Goal: Check status: Check status

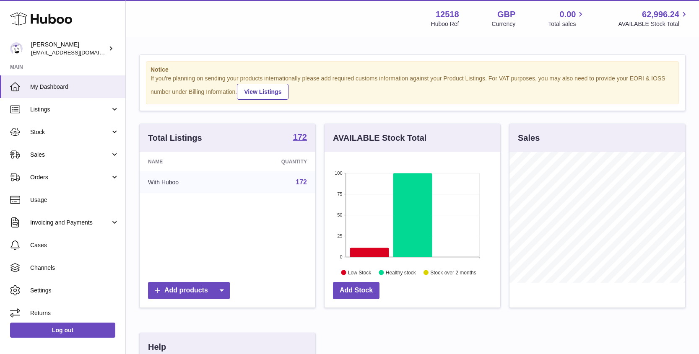
scroll to position [131, 176]
click at [43, 132] on span "Stock" at bounding box center [70, 132] width 80 height 8
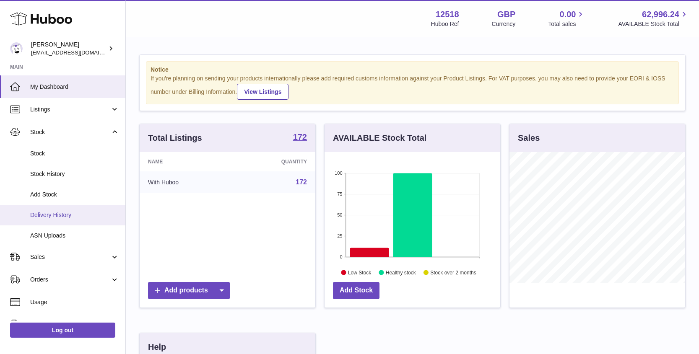
click at [45, 216] on span "Delivery History" at bounding box center [74, 215] width 89 height 8
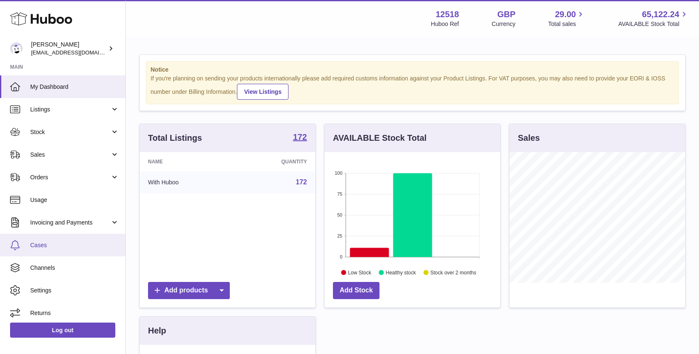
scroll to position [131, 176]
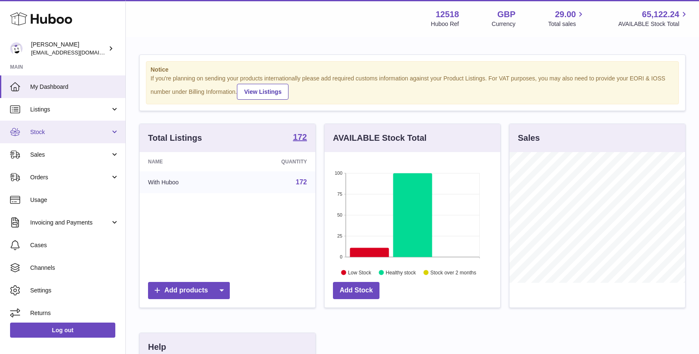
click at [49, 130] on span "Stock" at bounding box center [70, 132] width 80 height 8
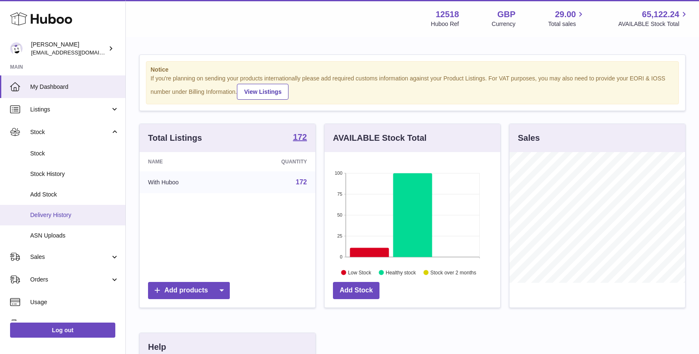
click at [50, 214] on span "Delivery History" at bounding box center [74, 215] width 89 height 8
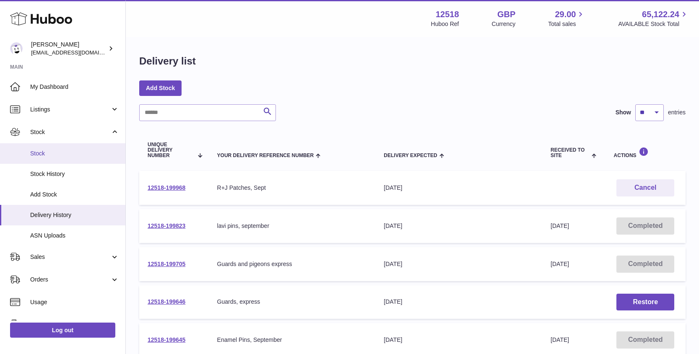
click at [51, 154] on span "Stock" at bounding box center [74, 154] width 89 height 8
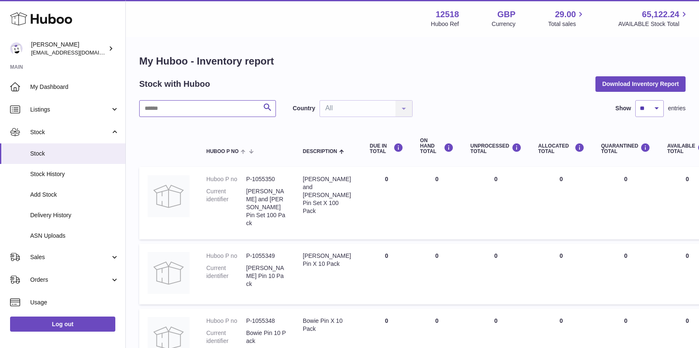
click at [199, 109] on input "text" at bounding box center [207, 108] width 137 height 17
click at [193, 106] on input "text" at bounding box center [207, 108] width 137 height 17
type input "*********"
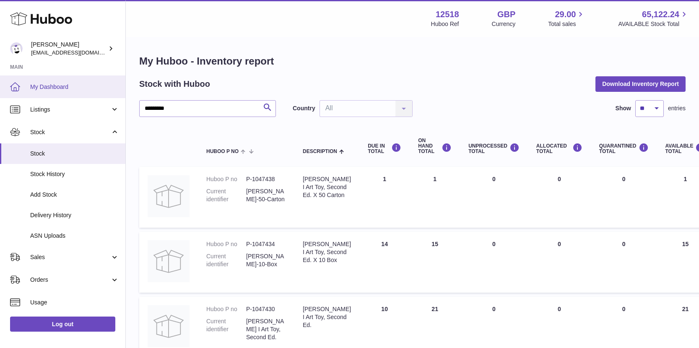
click at [55, 85] on span "My Dashboard" at bounding box center [74, 87] width 89 height 8
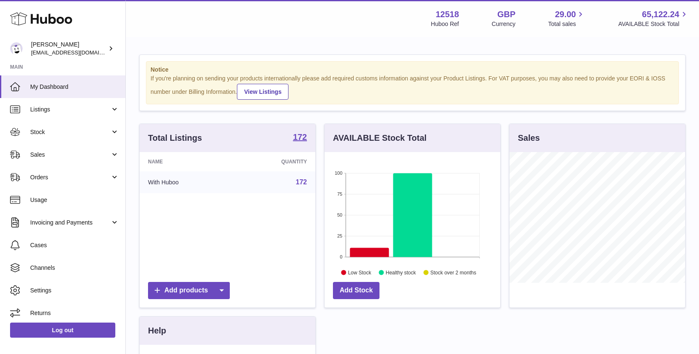
scroll to position [131, 176]
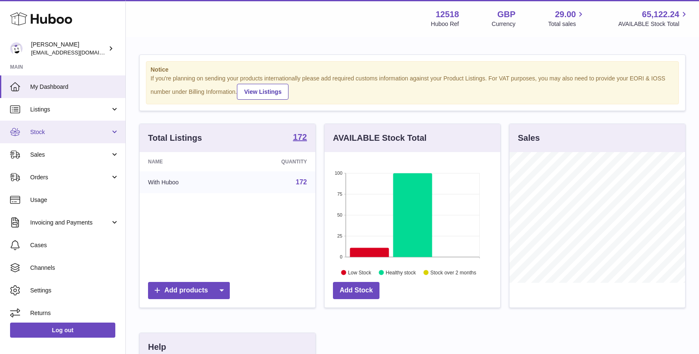
click at [35, 133] on span "Stock" at bounding box center [70, 132] width 80 height 8
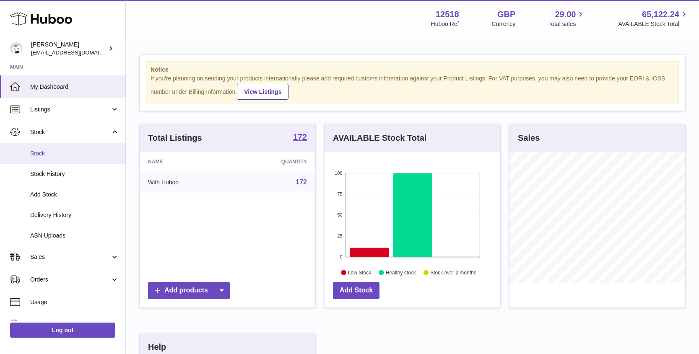
click at [42, 154] on span "Stock" at bounding box center [74, 154] width 89 height 8
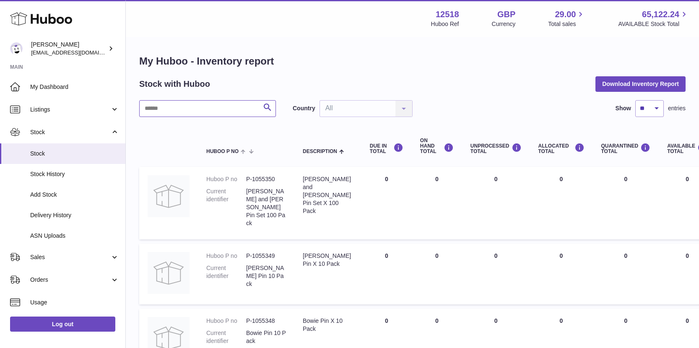
drag, startPoint x: 212, startPoint y: 110, endPoint x: 228, endPoint y: 95, distance: 21.7
click at [208, 110] on input "text" at bounding box center [207, 108] width 137 height 17
paste input "*********"
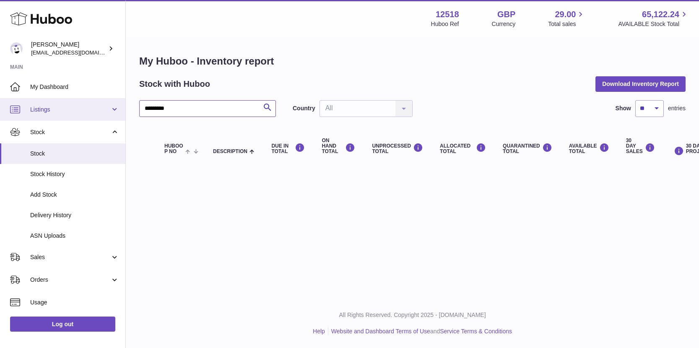
drag, startPoint x: 145, startPoint y: 107, endPoint x: 115, endPoint y: 101, distance: 30.3
click at [115, 101] on div "Huboo [PERSON_NAME] [EMAIL_ADDRESS][DOMAIN_NAME] Main My Dashboard Listings Not…" at bounding box center [349, 174] width 699 height 348
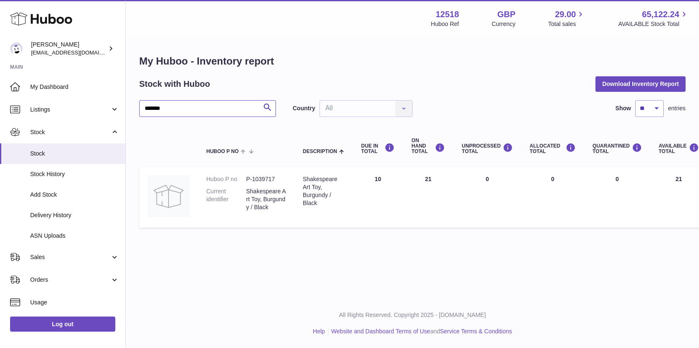
drag, startPoint x: 169, startPoint y: 107, endPoint x: 132, endPoint y: 105, distance: 36.9
click at [133, 106] on div "My Huboo - Inventory report Stock with Huboo Download Inventory Report ******* …" at bounding box center [412, 143] width 573 height 211
paste input "*"
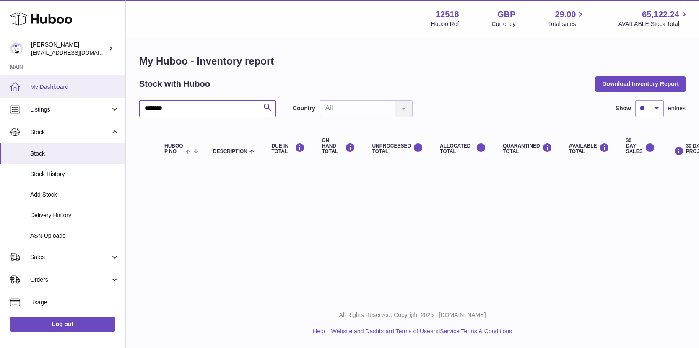
drag, startPoint x: 151, startPoint y: 108, endPoint x: 117, endPoint y: 81, distance: 43.3
click at [126, 104] on div "My Huboo - Inventory report Stock with Huboo Download Inventory Report ********…" at bounding box center [412, 111] width 573 height 146
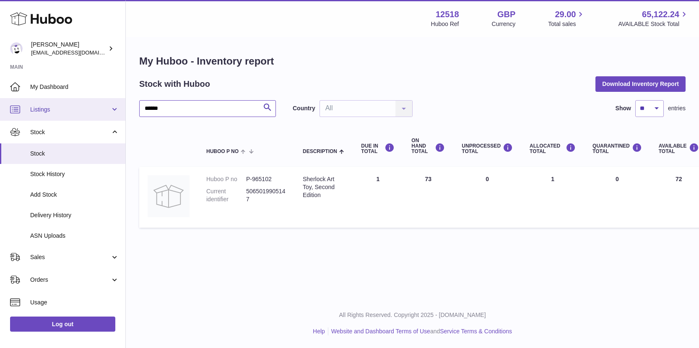
drag, startPoint x: 174, startPoint y: 112, endPoint x: 113, endPoint y: 101, distance: 62.2
click at [117, 106] on div "Huboo Caitlin Derer caitlin@fancylamp.co Main My Dashboard Listings Not with Hu…" at bounding box center [349, 174] width 699 height 348
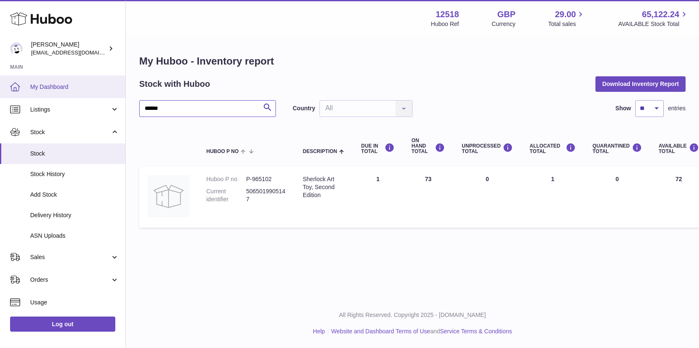
paste input "***"
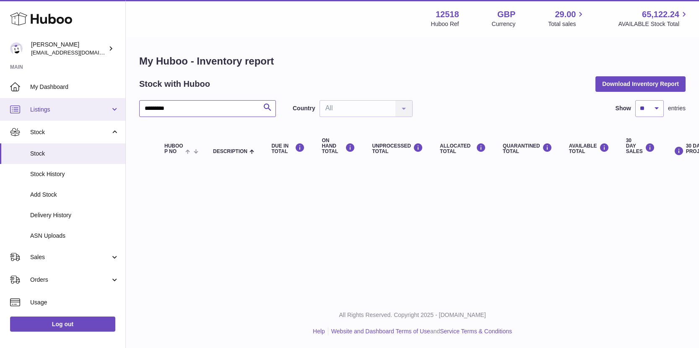
drag, startPoint x: 152, startPoint y: 109, endPoint x: 119, endPoint y: 101, distance: 34.5
click at [116, 105] on div "Huboo Caitlin Derer caitlin@fancylamp.co Main My Dashboard Listings Not with Hu…" at bounding box center [349, 174] width 699 height 348
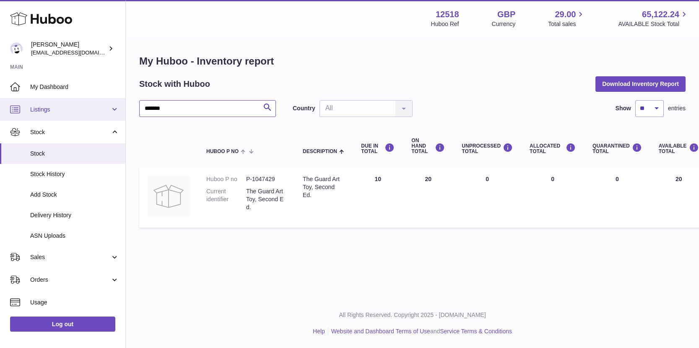
drag, startPoint x: 172, startPoint y: 107, endPoint x: 112, endPoint y: 103, distance: 59.3
click at [113, 103] on div "Huboo Caitlin Derer caitlin@fancylamp.co Main My Dashboard Listings Not with Hu…" at bounding box center [349, 174] width 699 height 348
paste input "**"
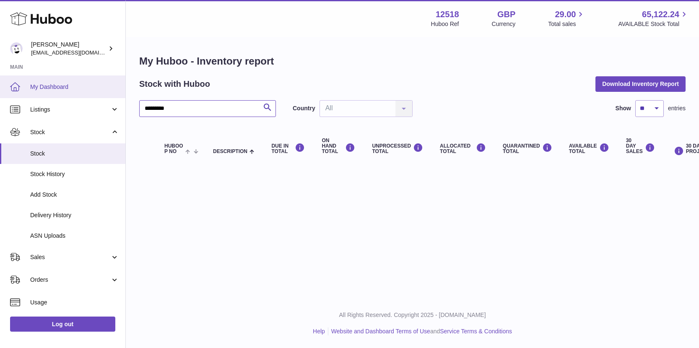
drag, startPoint x: 151, startPoint y: 109, endPoint x: 109, endPoint y: 93, distance: 45.3
click at [117, 101] on div "Huboo Caitlin Derer caitlin@fancylamp.co Main My Dashboard Listings Not with Hu…" at bounding box center [349, 174] width 699 height 348
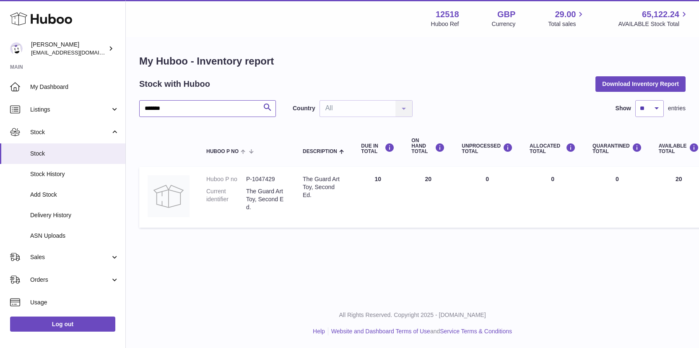
drag, startPoint x: 180, startPoint y: 111, endPoint x: 127, endPoint y: 102, distance: 54.4
click at [127, 102] on div "My Huboo - Inventory report Stock with Huboo Download Inventory Report ******* …" at bounding box center [412, 143] width 573 height 211
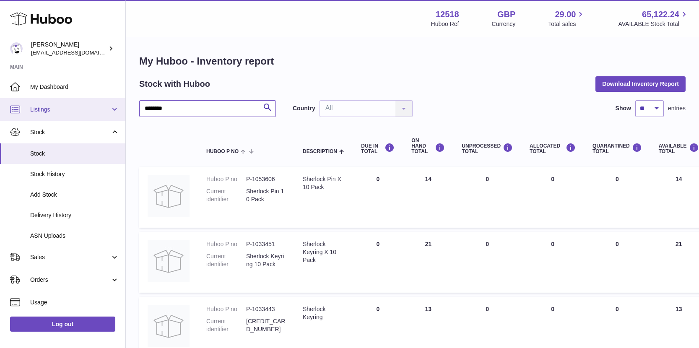
drag, startPoint x: 153, startPoint y: 106, endPoint x: 110, endPoint y: 105, distance: 42.4
paste input "*"
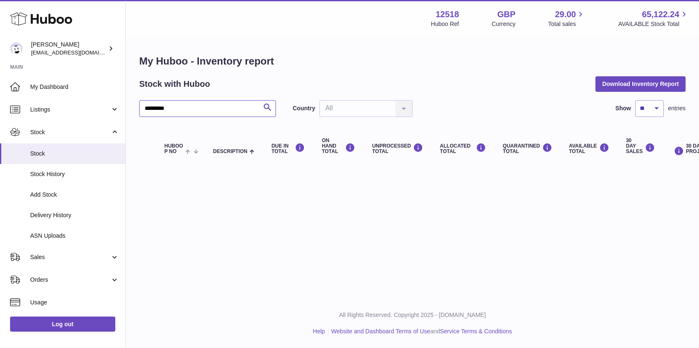
drag, startPoint x: 152, startPoint y: 109, endPoint x: 124, endPoint y: 104, distance: 28.8
click at [124, 104] on div "Huboo Caitlin Derer caitlin@fancylamp.co Main My Dashboard Listings Not with Hu…" at bounding box center [349, 174] width 699 height 348
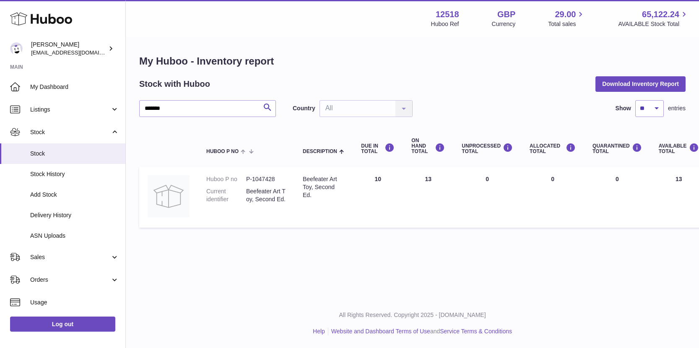
drag, startPoint x: 436, startPoint y: 180, endPoint x: 412, endPoint y: 177, distance: 24.0
click at [411, 175] on td "ON HAND Total 13" at bounding box center [428, 197] width 50 height 61
drag, startPoint x: 189, startPoint y: 110, endPoint x: 127, endPoint y: 105, distance: 62.7
click at [126, 107] on div "My Huboo - Inventory report Stock with Huboo Download Inventory Report ******* …" at bounding box center [412, 143] width 573 height 211
paste input "**"
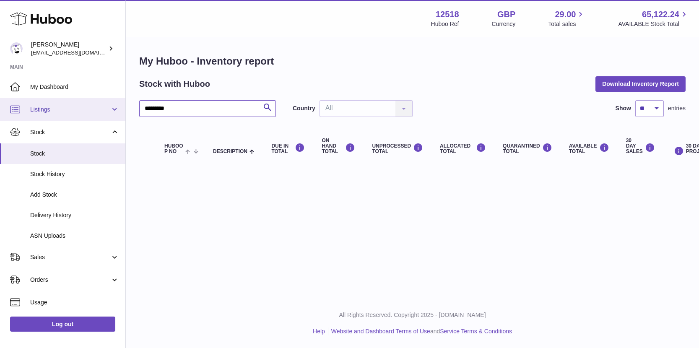
drag, startPoint x: 152, startPoint y: 108, endPoint x: 116, endPoint y: 98, distance: 37.6
click at [117, 99] on div "Huboo Caitlin Derer caitlin@fancylamp.co Main My Dashboard Listings Not with Hu…" at bounding box center [349, 174] width 699 height 348
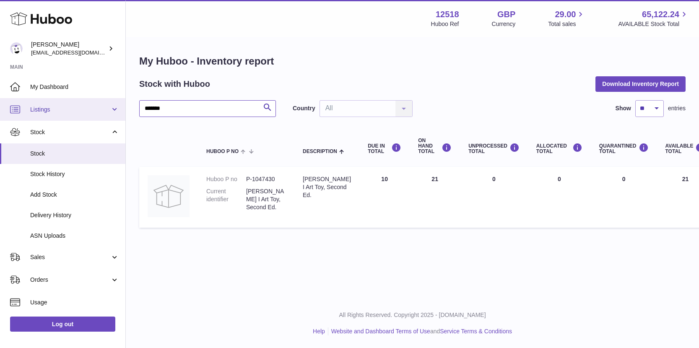
drag, startPoint x: 157, startPoint y: 104, endPoint x: 119, endPoint y: 99, distance: 38.4
click at [122, 101] on div "Huboo Caitlin Derer caitlin@fancylamp.co Main My Dashboard Listings Not with Hu…" at bounding box center [349, 174] width 699 height 348
paste input "**"
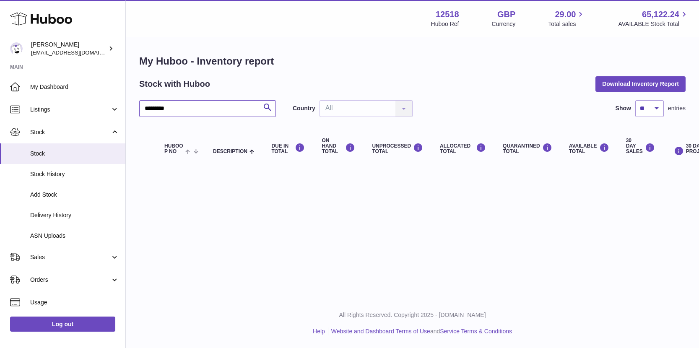
drag, startPoint x: 152, startPoint y: 108, endPoint x: 125, endPoint y: 105, distance: 27.0
click at [127, 106] on div "My Huboo - Inventory report Stock with Huboo Download Inventory Report ********…" at bounding box center [412, 111] width 573 height 146
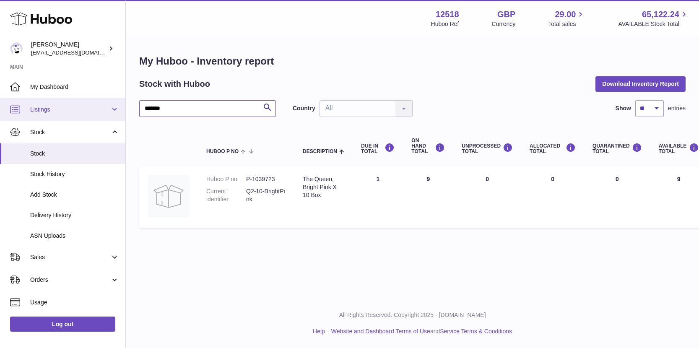
drag, startPoint x: 148, startPoint y: 108, endPoint x: 132, endPoint y: 112, distance: 16.6
click at [122, 108] on div "Huboo Caitlin Derer caitlin@fancylamp.co Main My Dashboard Listings Not with Hu…" at bounding box center [349, 174] width 699 height 348
paste input "**"
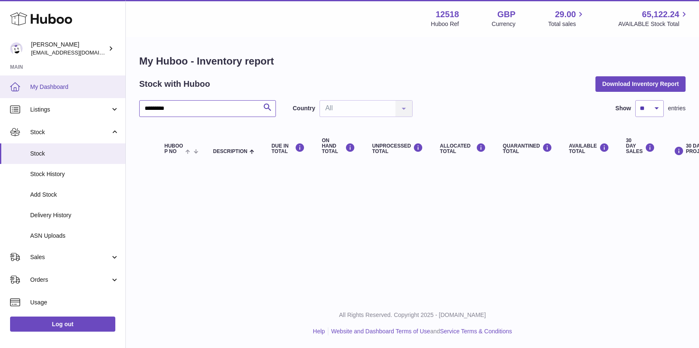
drag, startPoint x: 149, startPoint y: 108, endPoint x: 119, endPoint y: 92, distance: 34.5
click at [121, 102] on div "Huboo Caitlin Derer caitlin@fancylamp.co Main My Dashboard Listings Not with Hu…" at bounding box center [349, 174] width 699 height 348
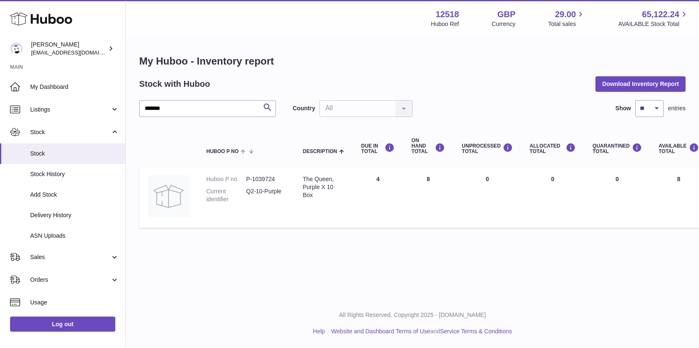
drag, startPoint x: 430, startPoint y: 177, endPoint x: 409, endPoint y: 179, distance: 21.0
click at [410, 178] on td "ON HAND Total 8" at bounding box center [428, 197] width 50 height 61
drag, startPoint x: 199, startPoint y: 109, endPoint x: 122, endPoint y: 103, distance: 77.4
click at [122, 103] on div "Huboo Caitlin Derer caitlin@fancylamp.co Main My Dashboard Listings Not with Hu…" at bounding box center [349, 174] width 699 height 348
paste input "*"
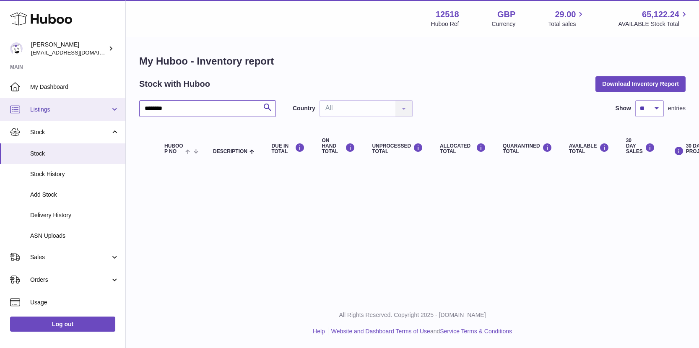
drag, startPoint x: 147, startPoint y: 108, endPoint x: 110, endPoint y: 100, distance: 38.1
click at [116, 104] on div "Huboo Caitlin Derer caitlin@fancylamp.co Main My Dashboard Listings Not with Hu…" at bounding box center [349, 174] width 699 height 348
type input "******"
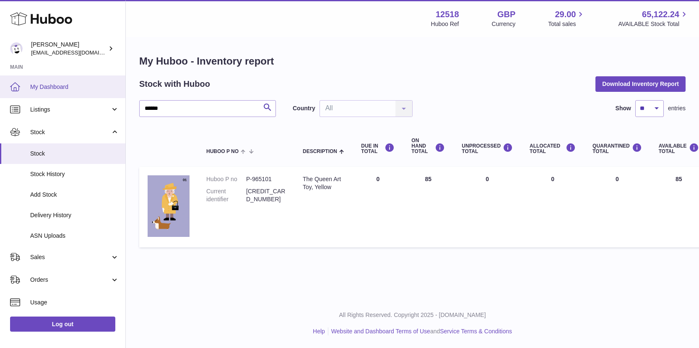
click at [66, 87] on span "My Dashboard" at bounding box center [74, 87] width 89 height 8
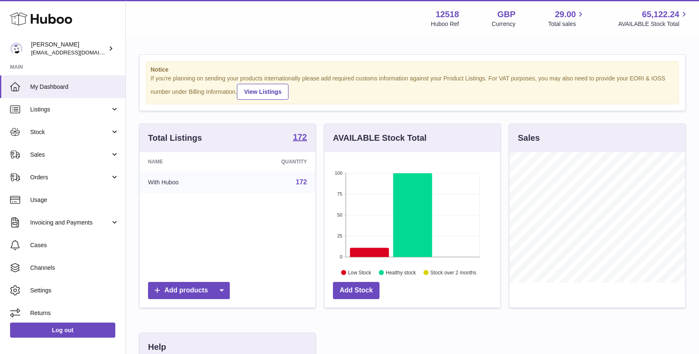
scroll to position [131, 176]
click at [52, 133] on span "Stock" at bounding box center [70, 132] width 80 height 8
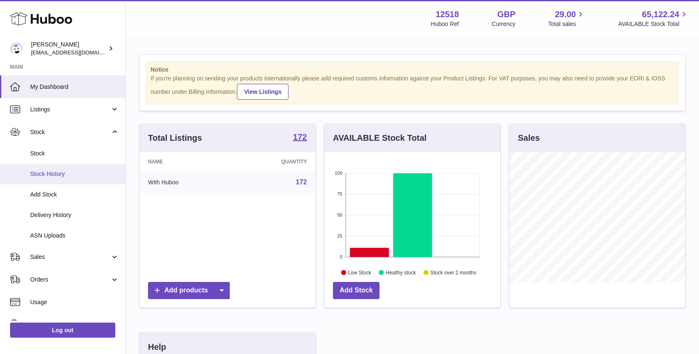
click at [44, 171] on span "Stock History" at bounding box center [74, 174] width 89 height 8
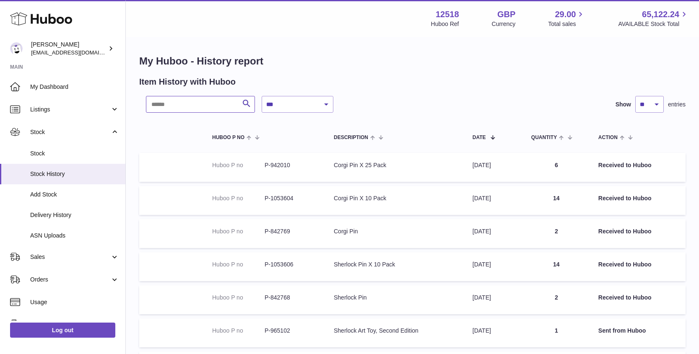
click at [178, 103] on input "text" at bounding box center [200, 104] width 109 height 17
paste input "******"
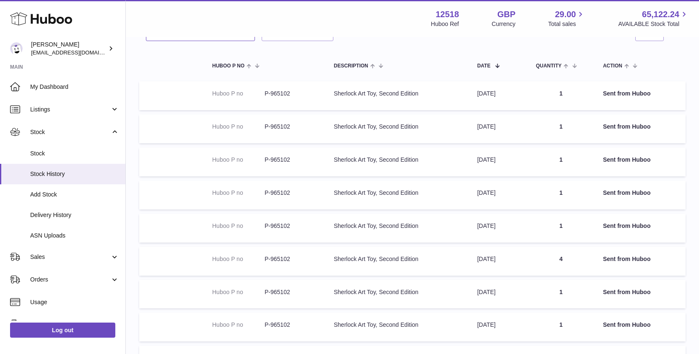
scroll to position [65, 0]
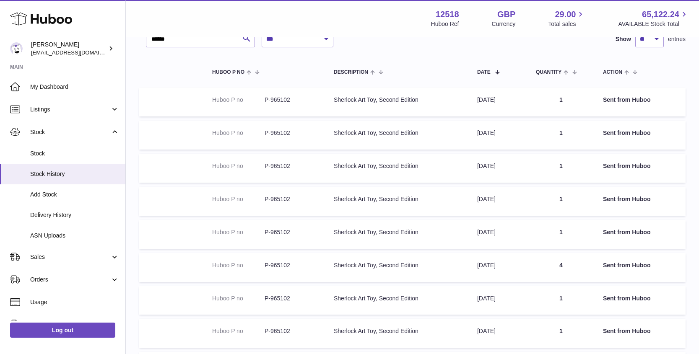
drag, startPoint x: 510, startPoint y: 264, endPoint x: 481, endPoint y: 267, distance: 29.5
click at [478, 263] on td "Date [DATE]" at bounding box center [498, 267] width 59 height 29
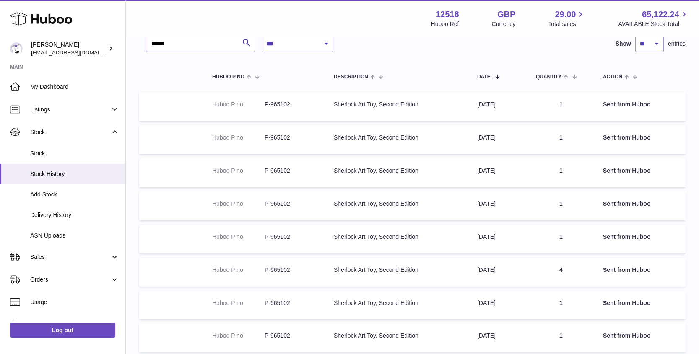
scroll to position [61, 0]
drag, startPoint x: 182, startPoint y: 42, endPoint x: 127, endPoint y: 30, distance: 56.8
click at [115, 37] on div "**********" at bounding box center [349, 225] width 699 height 572
paste input "*"
type input "*******"
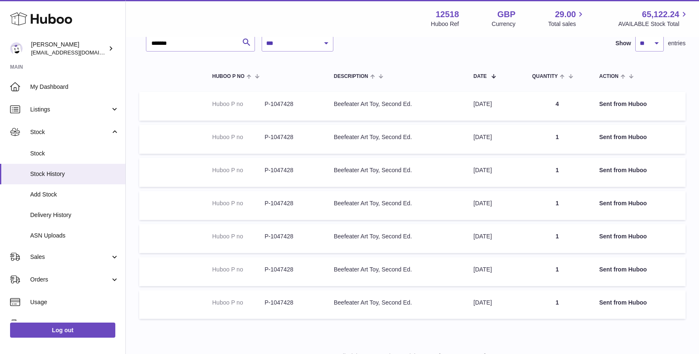
drag, startPoint x: 405, startPoint y: 101, endPoint x: 348, endPoint y: 99, distance: 57.1
click at [348, 100] on td "Description Beefeater Art Toy, Second Ed." at bounding box center [395, 106] width 140 height 29
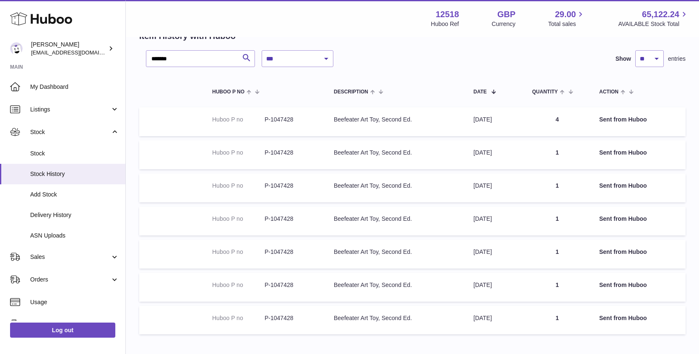
scroll to position [46, 0]
click at [364, 202] on table "Huboo P no Description Date Quantity Action Huboo P no P-1047428 Description Be…" at bounding box center [412, 206] width 546 height 263
drag, startPoint x: 407, startPoint y: 117, endPoint x: 369, endPoint y: 101, distance: 41.0
click at [339, 115] on td "Description Beefeater Art Toy, Second Ed." at bounding box center [395, 121] width 140 height 29
click at [377, 179] on td "Description Beefeater Art Toy, Second Ed." at bounding box center [395, 188] width 140 height 29
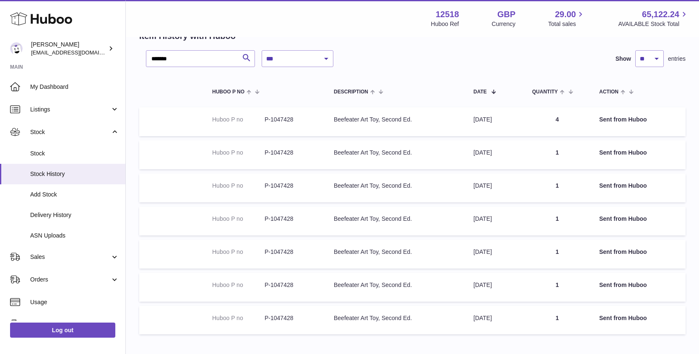
drag, startPoint x: 395, startPoint y: 154, endPoint x: 340, endPoint y: 154, distance: 54.5
click at [340, 155] on td "Description Beefeater Art Toy, Second Ed." at bounding box center [395, 154] width 140 height 29
drag, startPoint x: 700, startPoint y: 310, endPoint x: 699, endPoint y: 318, distance: 8.8
click at [699, 309] on html ".st0{fill:#141414;}" at bounding box center [349, 131] width 699 height 354
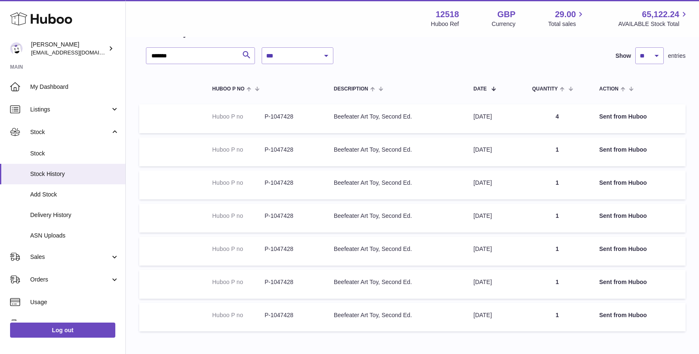
scroll to position [48, 0]
click at [48, 85] on span "My Dashboard" at bounding box center [74, 87] width 89 height 8
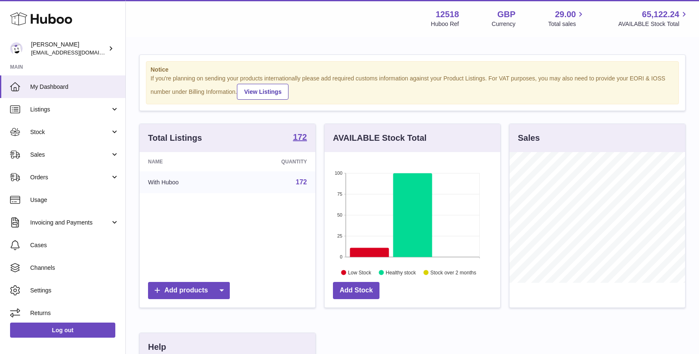
scroll to position [131, 176]
click at [59, 137] on link "Stock" at bounding box center [62, 132] width 125 height 23
